Goal: Find specific page/section: Find specific page/section

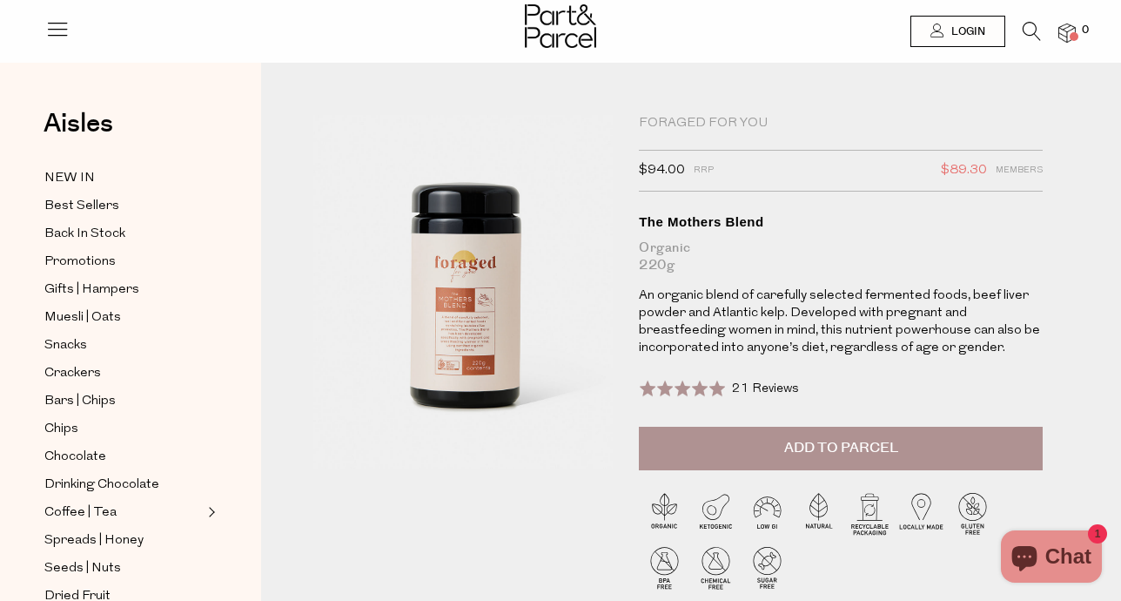
click at [1028, 32] on icon at bounding box center [1032, 31] width 18 height 19
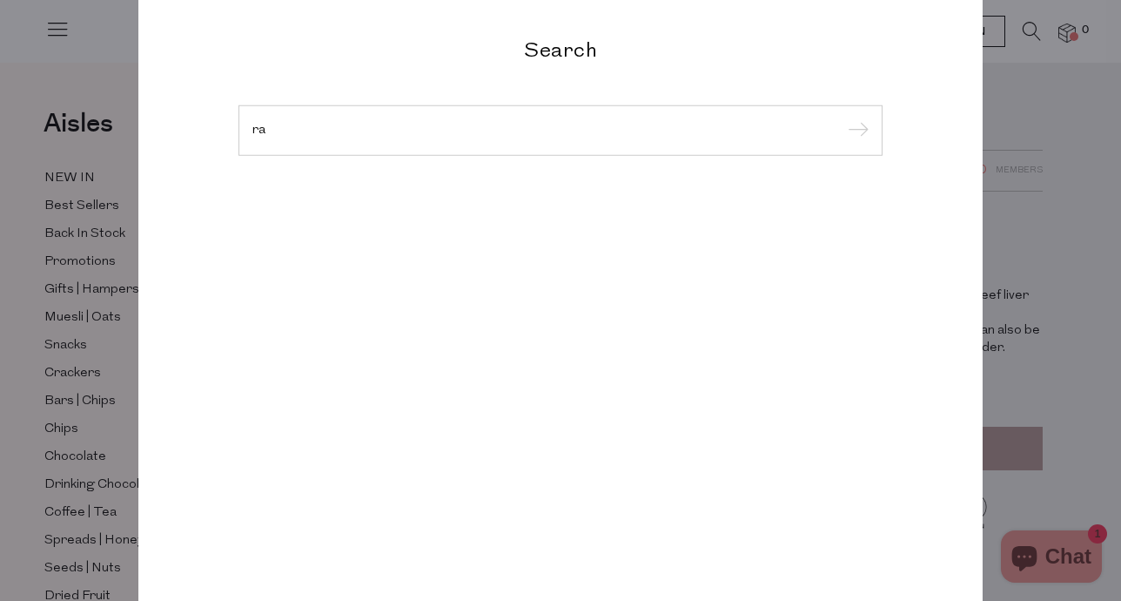
type input "r"
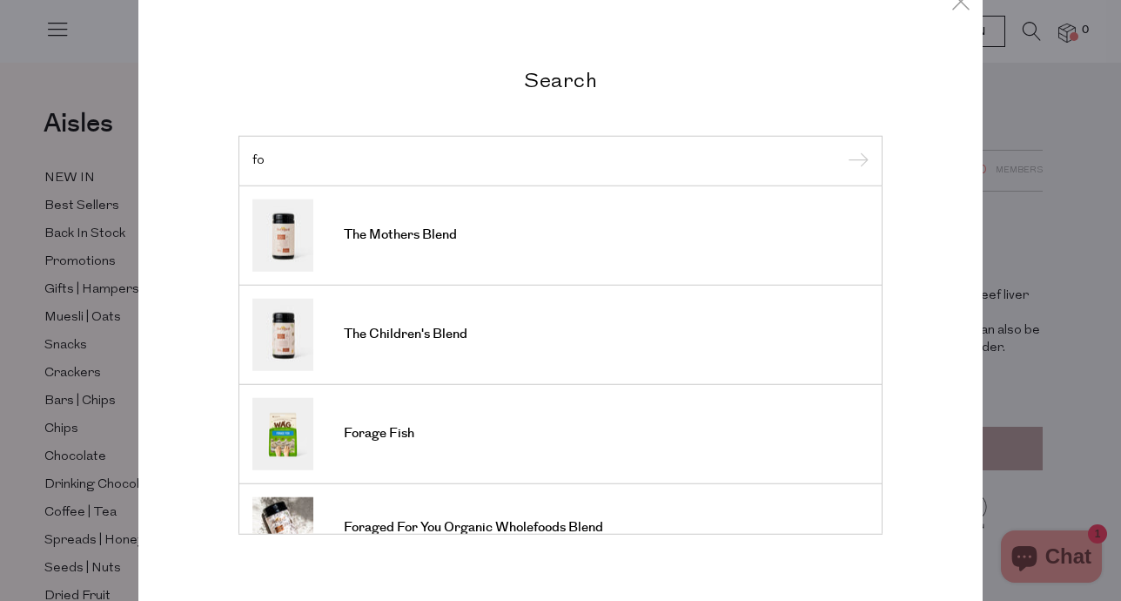
type input "f"
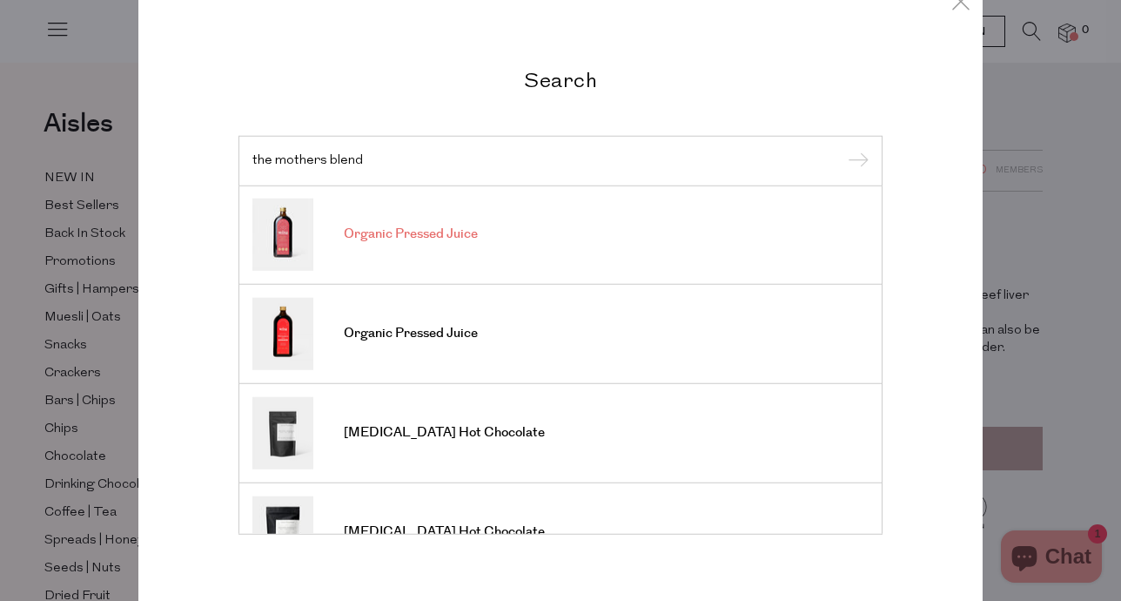
scroll to position [197, 0]
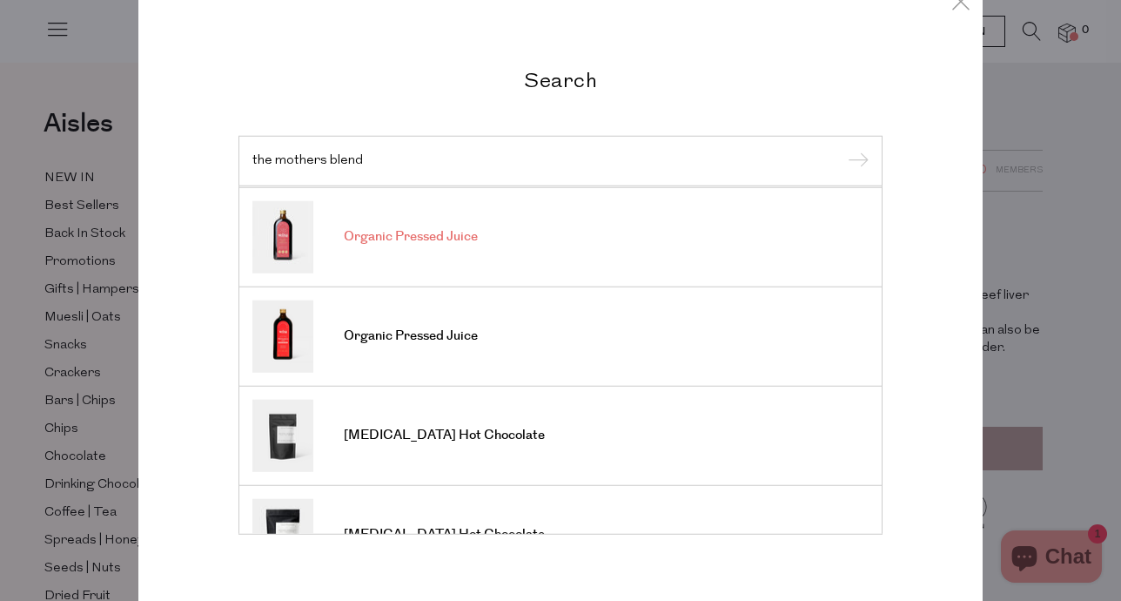
type input "the mothers blend"
click at [420, 235] on span "Organic Pressed Juice" at bounding box center [411, 236] width 134 height 17
